Goal: Information Seeking & Learning: Find specific fact

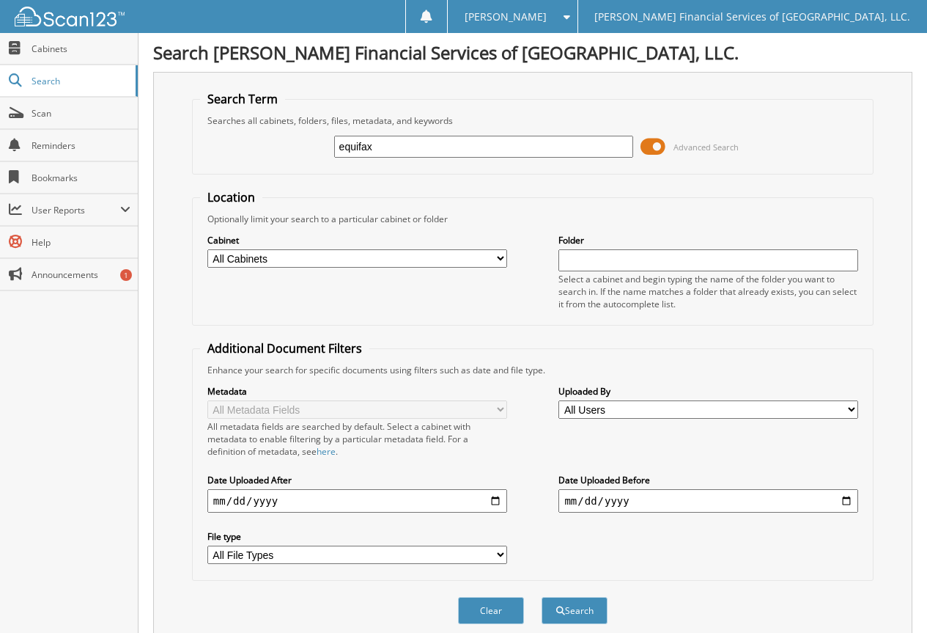
type input "equifax"
click at [542, 597] on button "Search" at bounding box center [575, 610] width 66 height 27
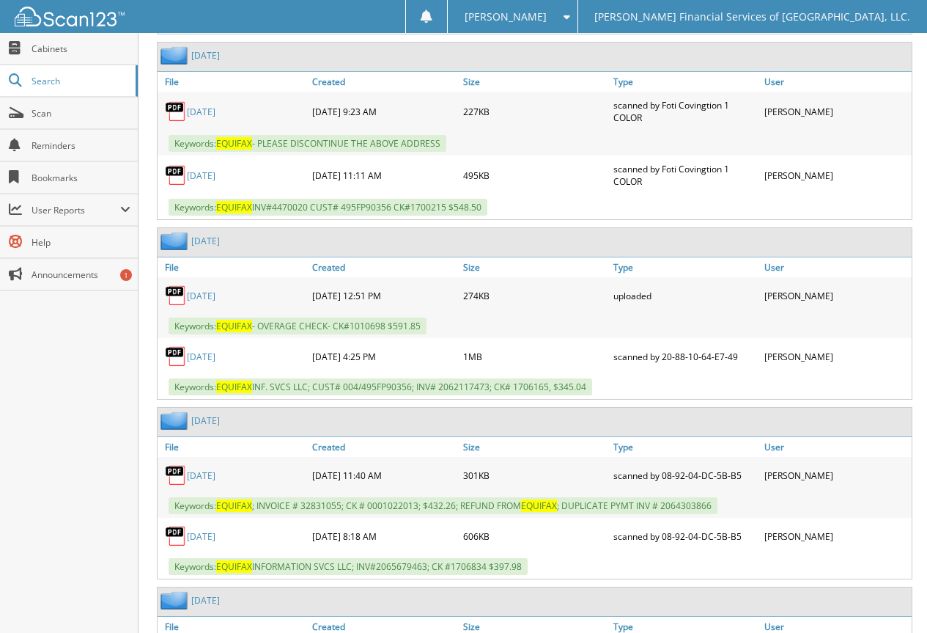
scroll to position [1393, 0]
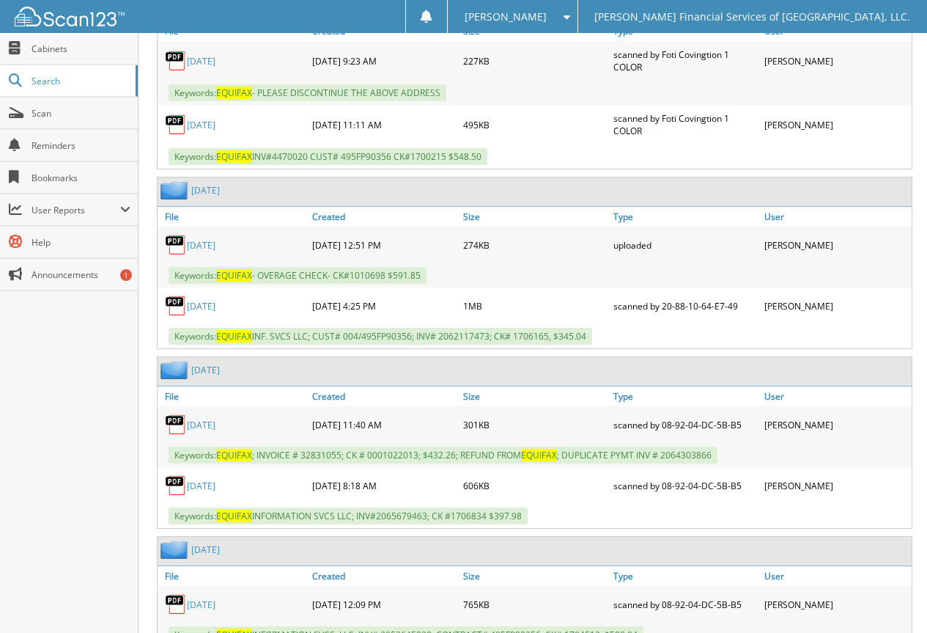
click at [194, 423] on link "[DATE]" at bounding box center [201, 425] width 29 height 12
click at [200, 424] on link "[DATE]" at bounding box center [201, 425] width 29 height 12
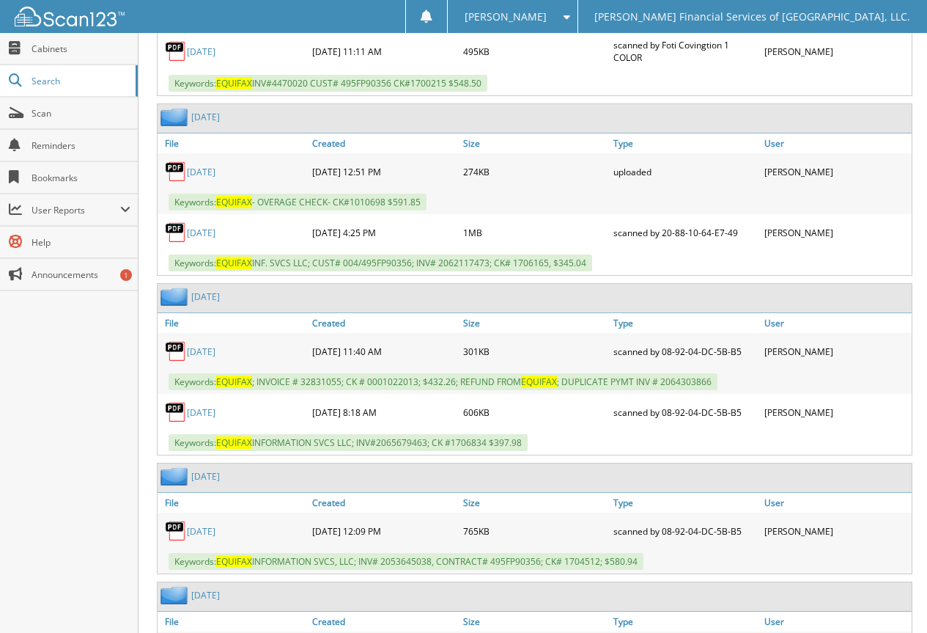
click at [212, 409] on link "[DATE]" at bounding box center [201, 412] width 29 height 12
click at [45, 78] on span "Search" at bounding box center [80, 81] width 97 height 12
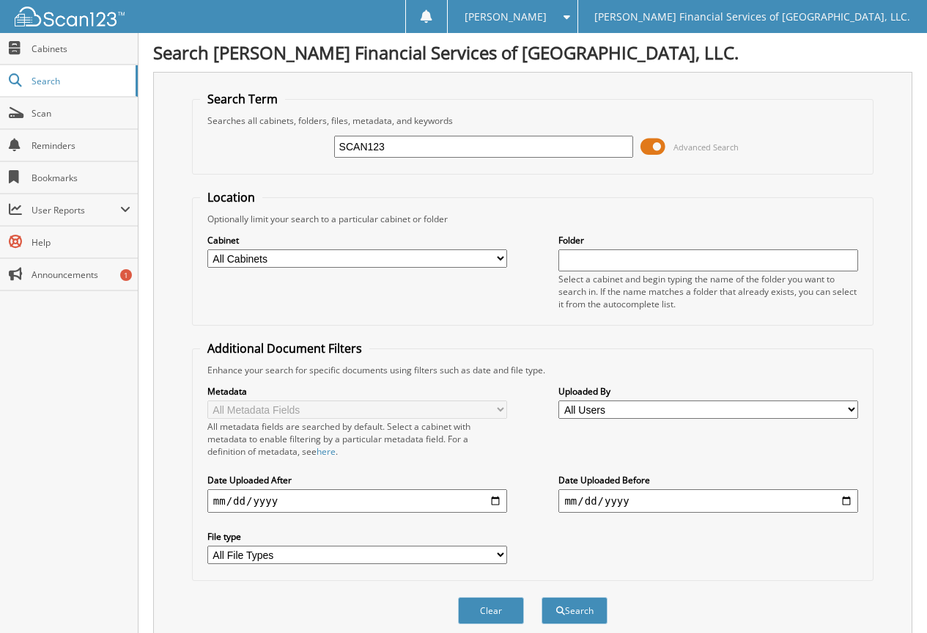
type input "SCAN123"
click at [542, 597] on button "Search" at bounding box center [575, 610] width 66 height 27
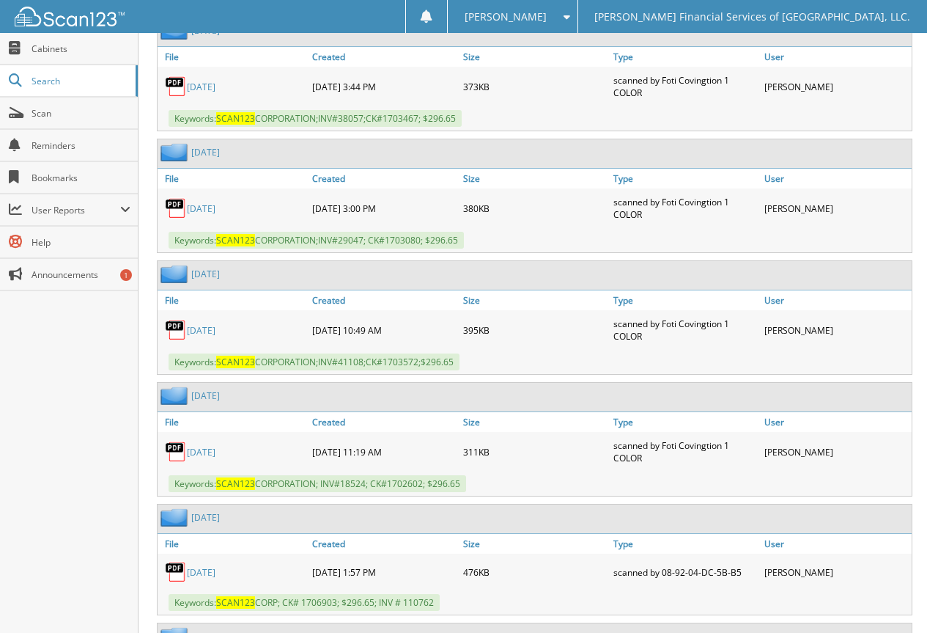
scroll to position [4765, 0]
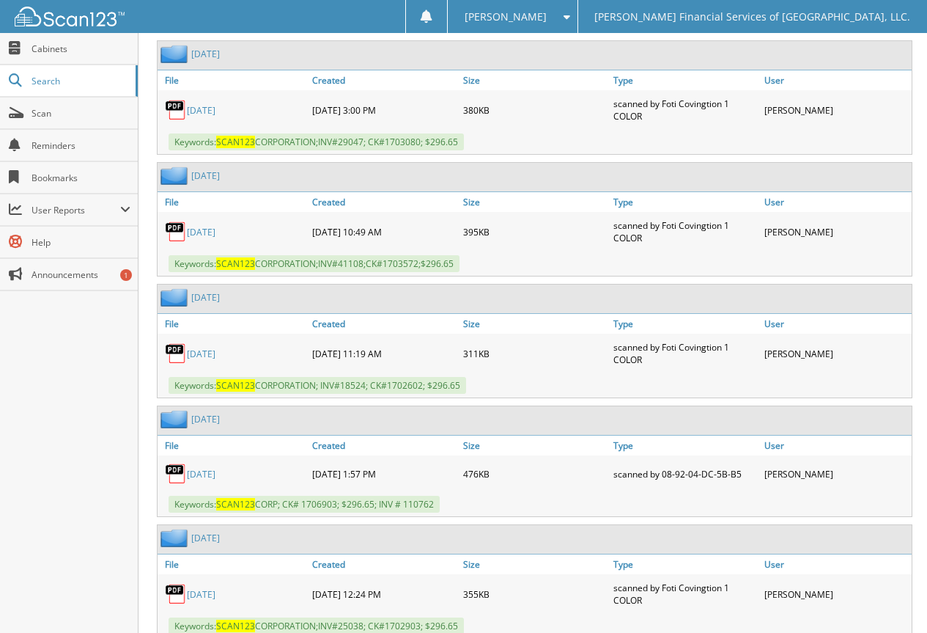
click at [205, 474] on link "JUNE 2025" at bounding box center [201, 474] width 29 height 12
click at [92, 84] on span "Search" at bounding box center [80, 81] width 97 height 12
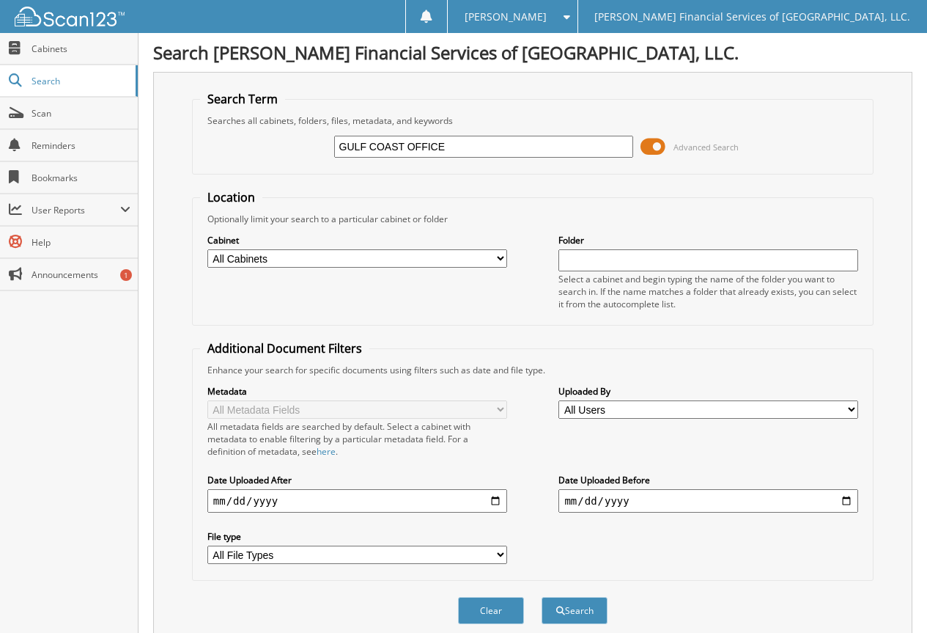
type input "GULF COAST OFFICE"
click at [542, 597] on button "Search" at bounding box center [575, 610] width 66 height 27
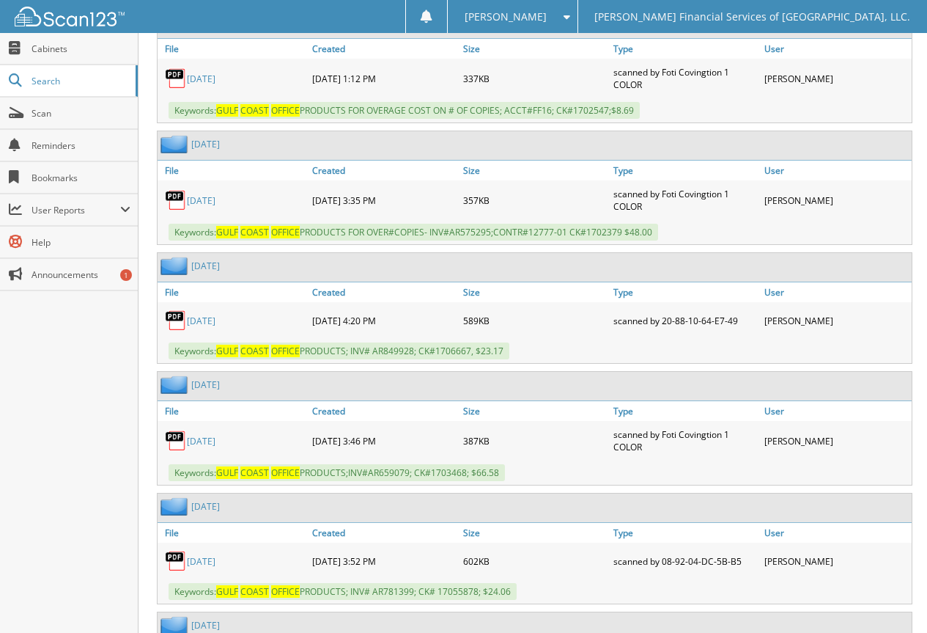
scroll to position [953, 0]
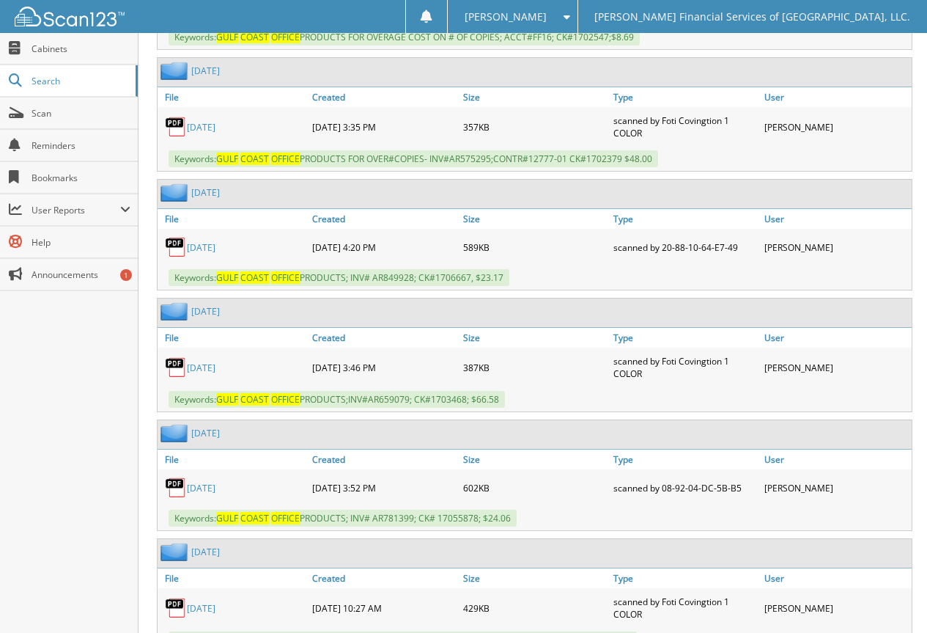
click at [216, 248] on link "MARCH 2025" at bounding box center [201, 247] width 29 height 12
click at [37, 81] on span "Search" at bounding box center [80, 81] width 97 height 12
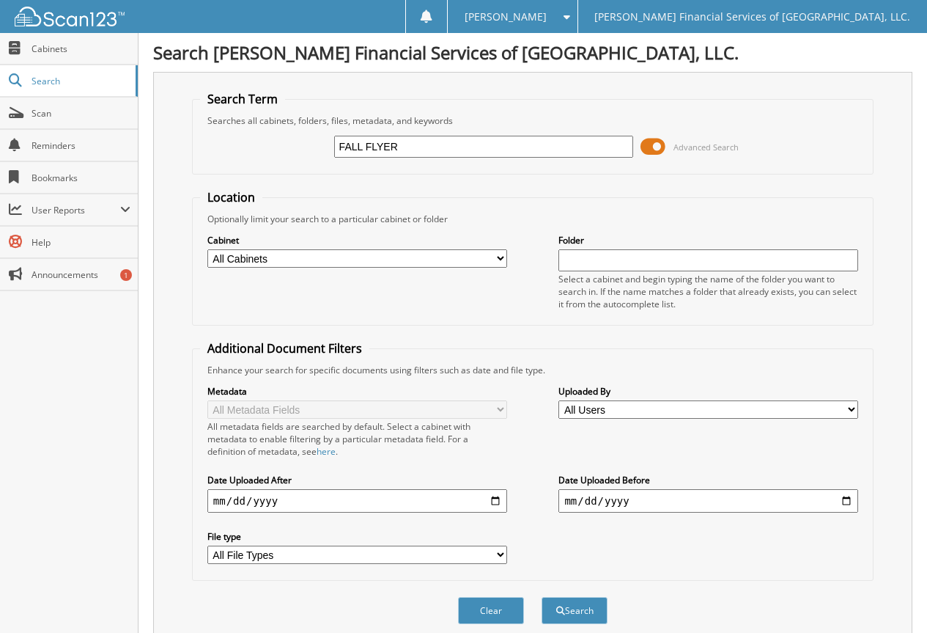
type input "FALL FLYER"
click at [542, 597] on button "Search" at bounding box center [575, 610] width 66 height 27
drag, startPoint x: 408, startPoint y: 150, endPoint x: 249, endPoint y: 137, distance: 160.3
click at [249, 137] on div "FALL FLYER Advanced Search" at bounding box center [533, 147] width 666 height 40
type input "EDDM"
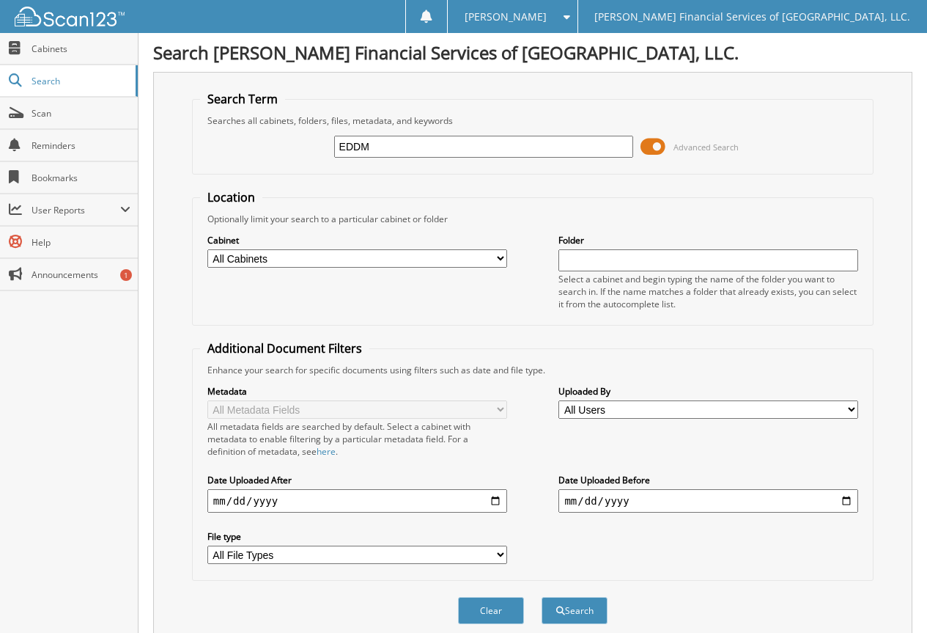
click at [542, 597] on button "Search" at bounding box center [575, 610] width 66 height 27
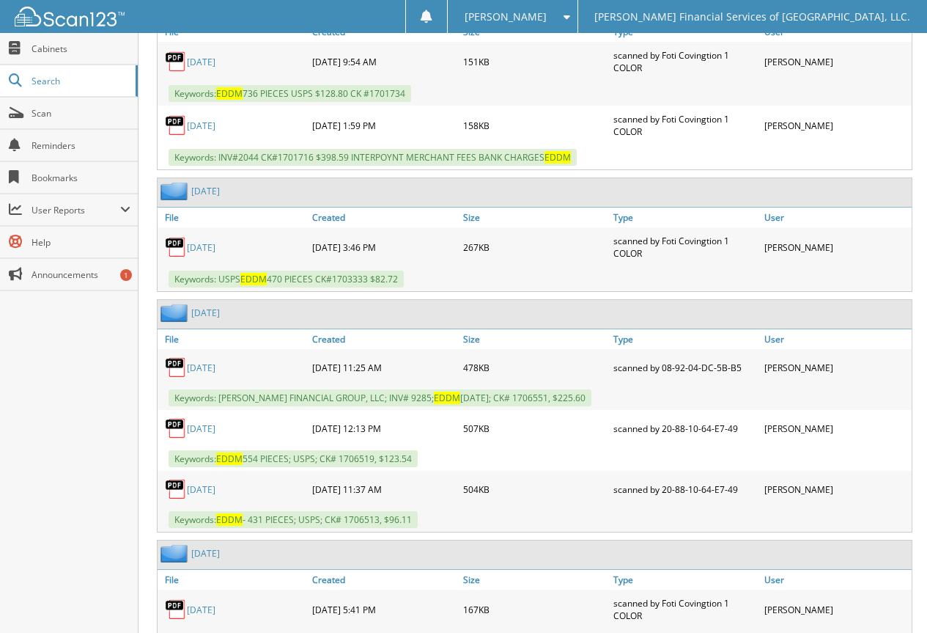
scroll to position [1246, 0]
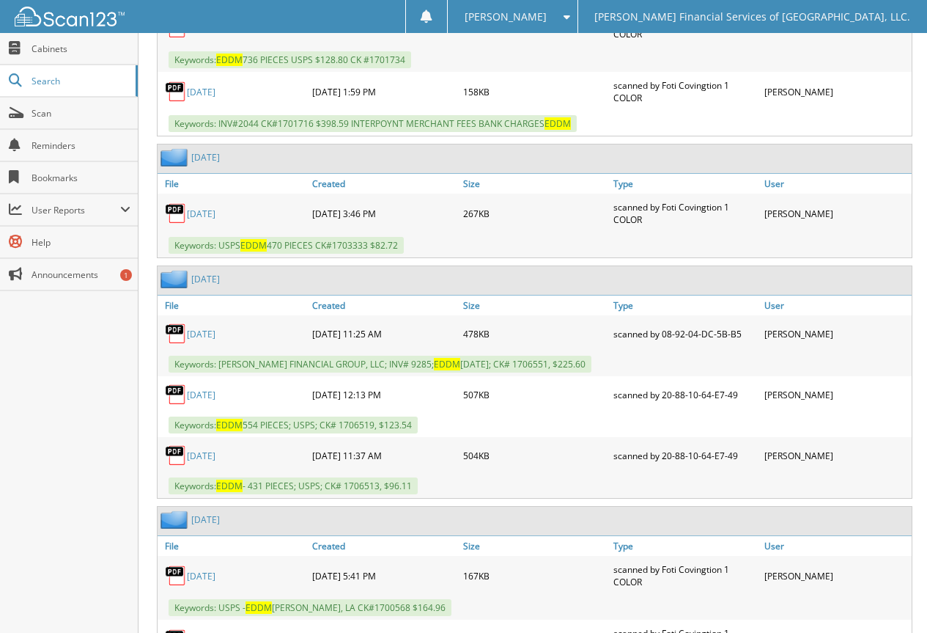
click at [213, 334] on link "[DATE]" at bounding box center [201, 334] width 29 height 12
